Goal: Check status: Check status

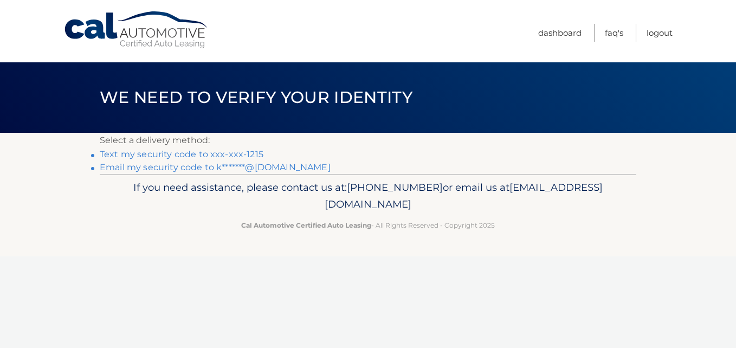
click at [246, 151] on link "Text my security code to xxx-xxx-1215" at bounding box center [182, 154] width 164 height 10
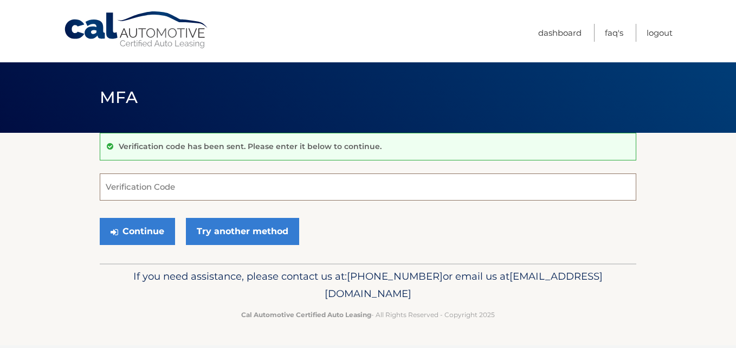
click at [148, 196] on input "Verification Code" at bounding box center [368, 186] width 536 height 27
type input "855373"
click at [100, 218] on button "Continue" at bounding box center [137, 231] width 75 height 27
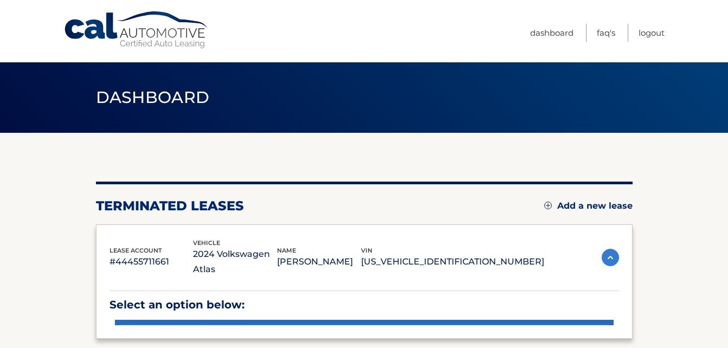
drag, startPoint x: 0, startPoint y: 0, endPoint x: 148, endPoint y: 232, distance: 275.5
click at [148, 232] on div "lease account #44455711661 vehicle 2024 Volkswagen Atlas name [PERSON_NAME] [PE…" at bounding box center [364, 281] width 536 height 114
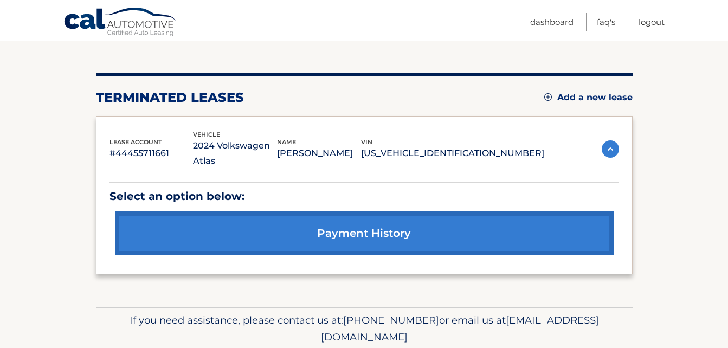
scroll to position [109, 0]
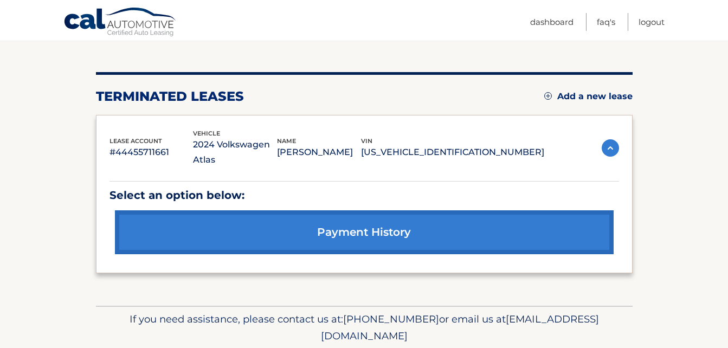
click at [374, 226] on link "payment history" at bounding box center [364, 232] width 498 height 44
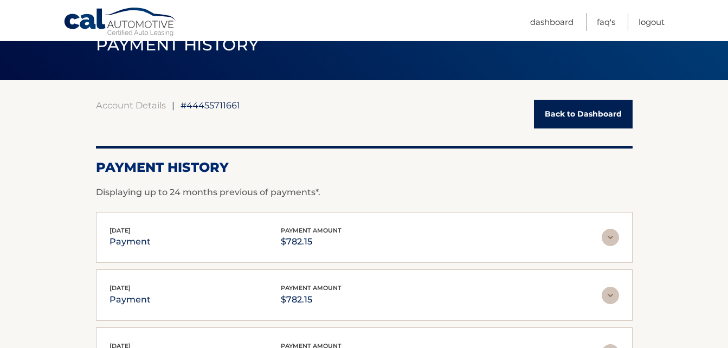
scroll to position [54, 0]
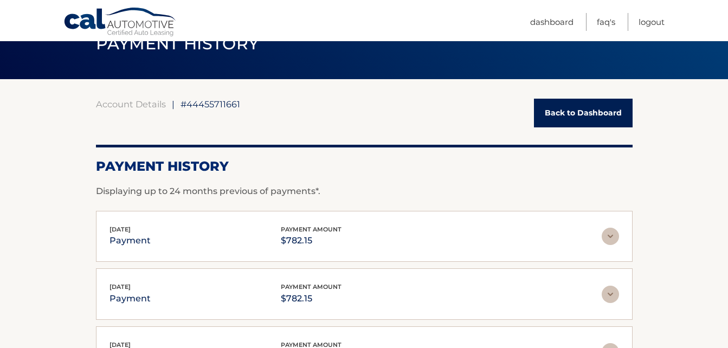
click at [563, 105] on link "Back to Dashboard" at bounding box center [583, 113] width 99 height 29
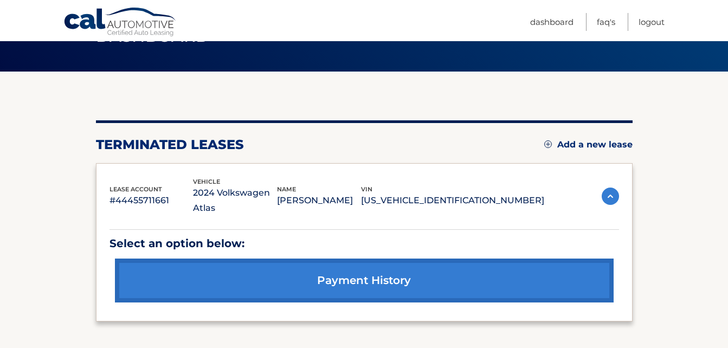
scroll to position [51, 0]
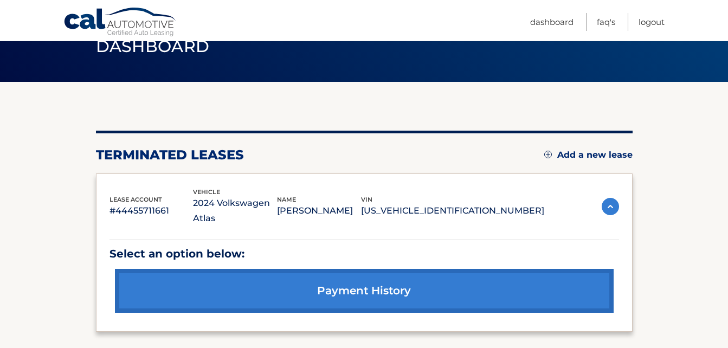
click at [609, 201] on img at bounding box center [609, 206] width 17 height 17
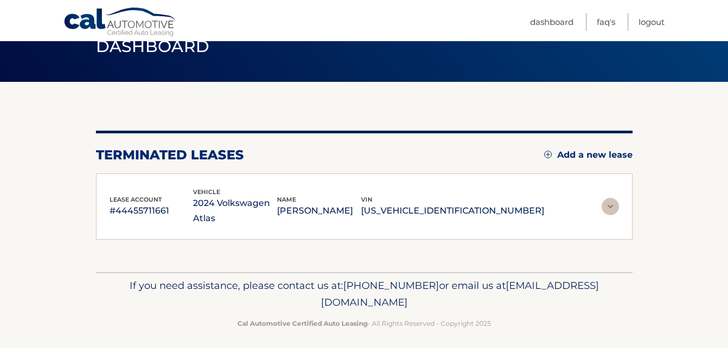
click at [609, 201] on img at bounding box center [609, 206] width 17 height 17
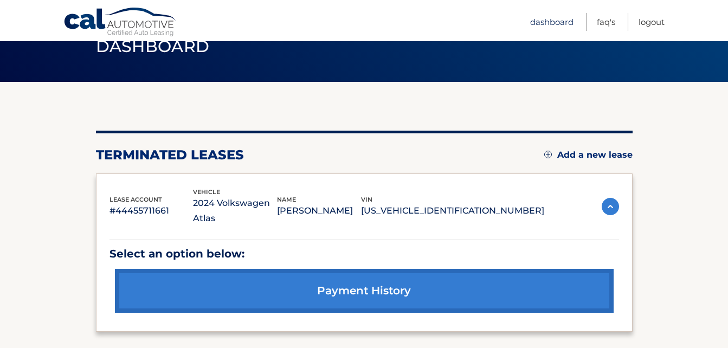
click at [555, 21] on link "Dashboard" at bounding box center [551, 22] width 43 height 18
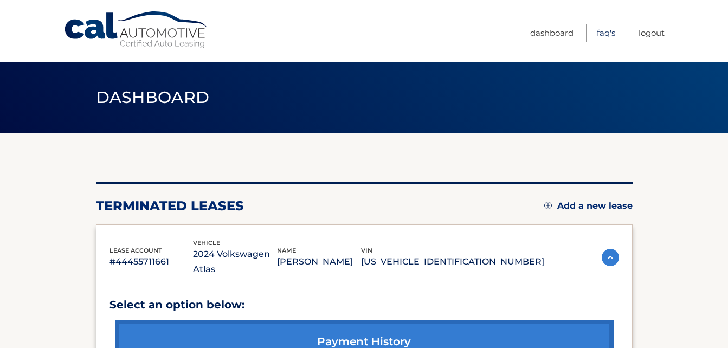
click at [603, 34] on link "FAQ's" at bounding box center [605, 33] width 18 height 18
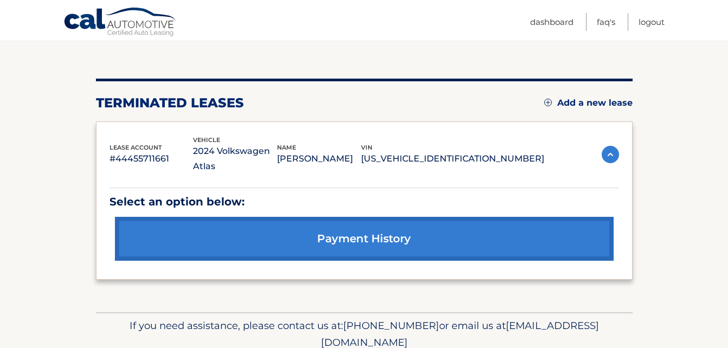
scroll to position [150, 0]
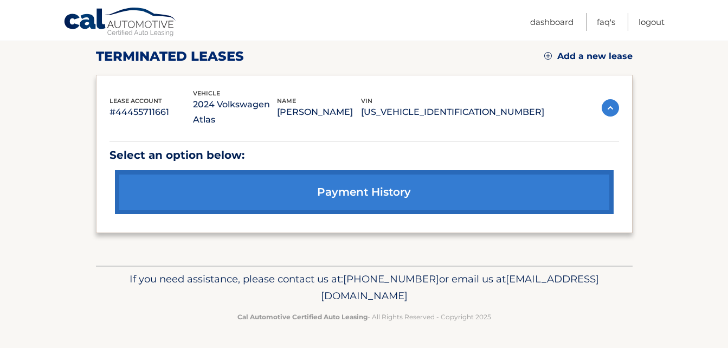
click at [407, 184] on link "payment history" at bounding box center [364, 192] width 498 height 44
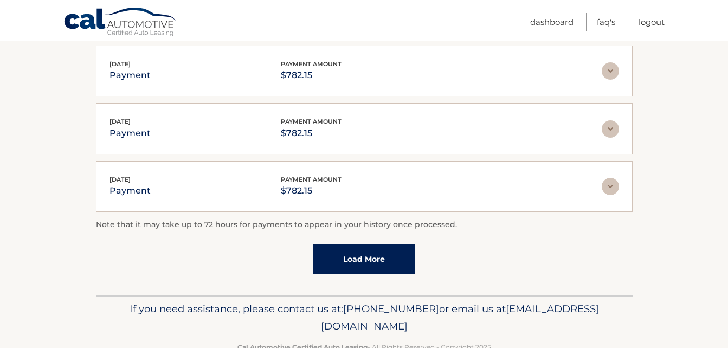
scroll to position [342, 0]
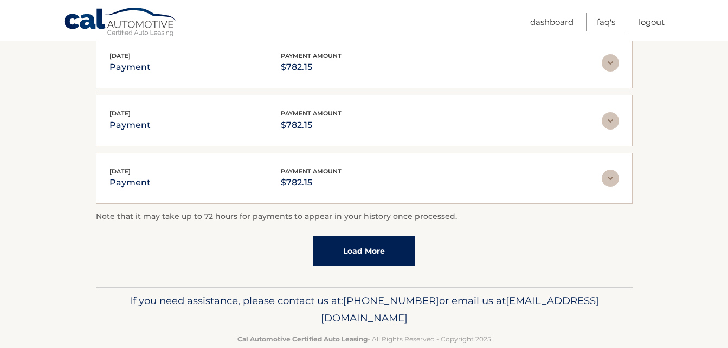
click at [375, 246] on link "Load More" at bounding box center [364, 250] width 102 height 29
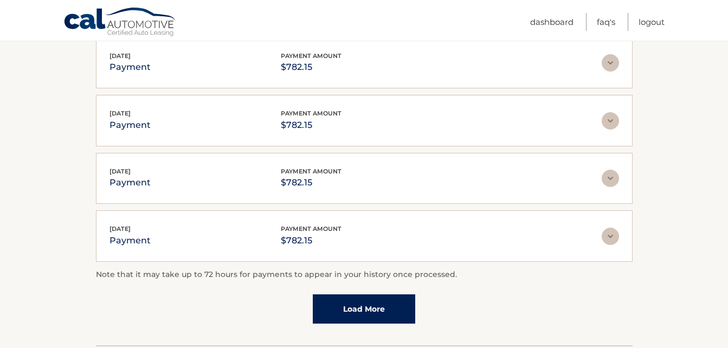
click at [371, 314] on link "Load More" at bounding box center [364, 308] width 102 height 29
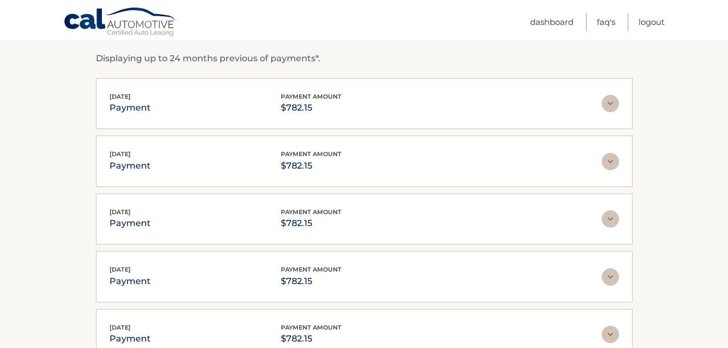
scroll to position [174, 0]
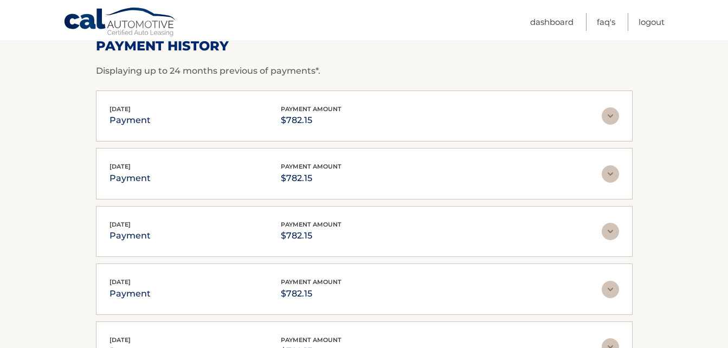
click at [615, 114] on img at bounding box center [609, 115] width 17 height 17
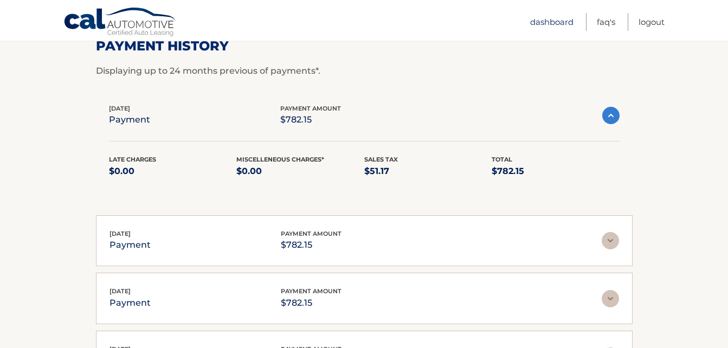
click at [549, 22] on link "Dashboard" at bounding box center [551, 22] width 43 height 18
